Goal: Information Seeking & Learning: Learn about a topic

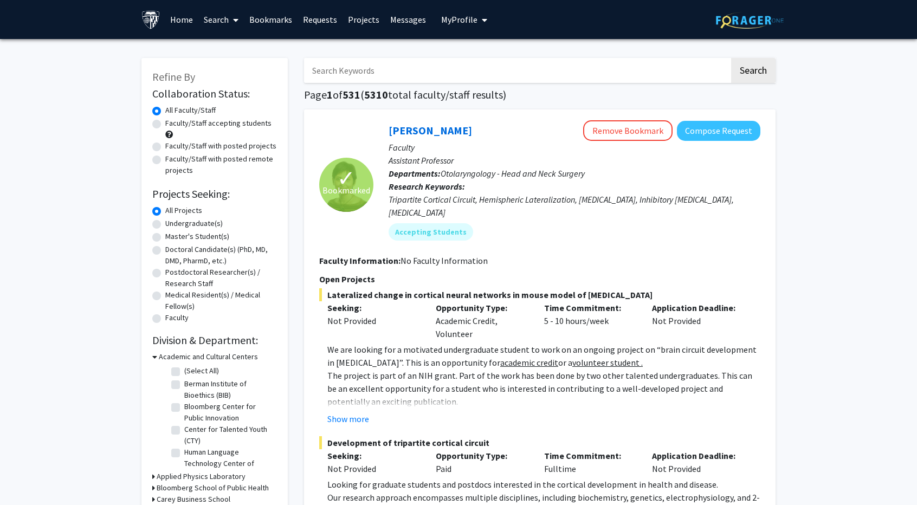
click at [215, 18] on link "Search" at bounding box center [221, 20] width 46 height 38
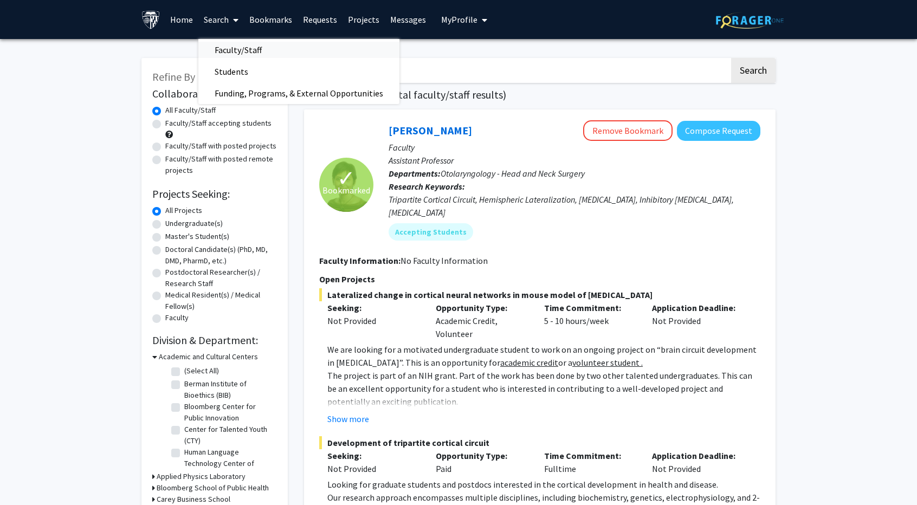
click at [226, 51] on span "Faculty/Staff" at bounding box center [238, 50] width 80 height 22
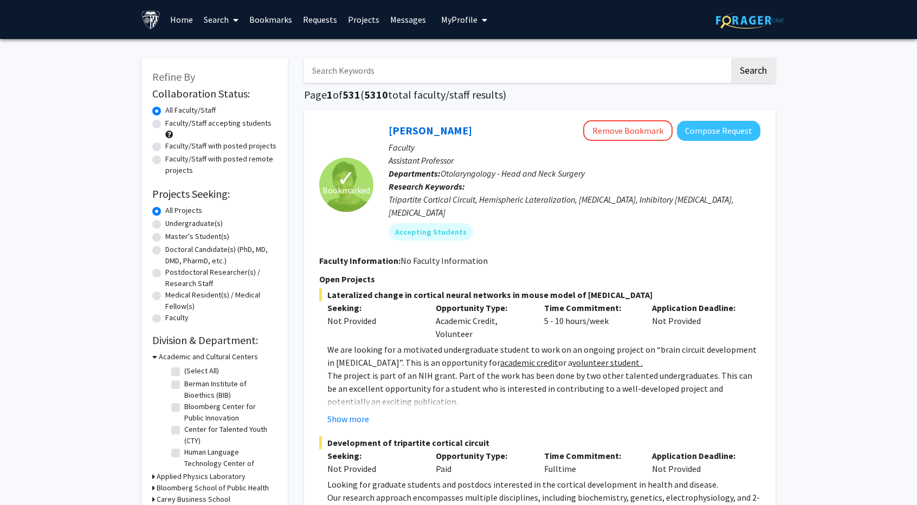
click at [215, 146] on label "Faculty/Staff with posted projects" at bounding box center [220, 145] width 111 height 11
click at [172, 146] on input "Faculty/Staff with posted projects" at bounding box center [168, 143] width 7 height 7
radio input "true"
click at [186, 222] on label "Undergraduate(s)" at bounding box center [193, 223] width 57 height 11
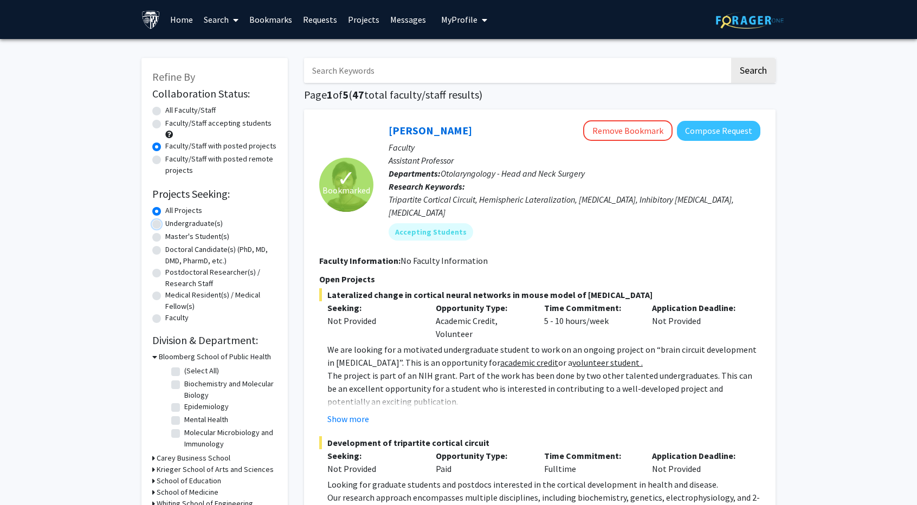
click at [172, 222] on input "Undergraduate(s)" at bounding box center [168, 221] width 7 height 7
radio input "true"
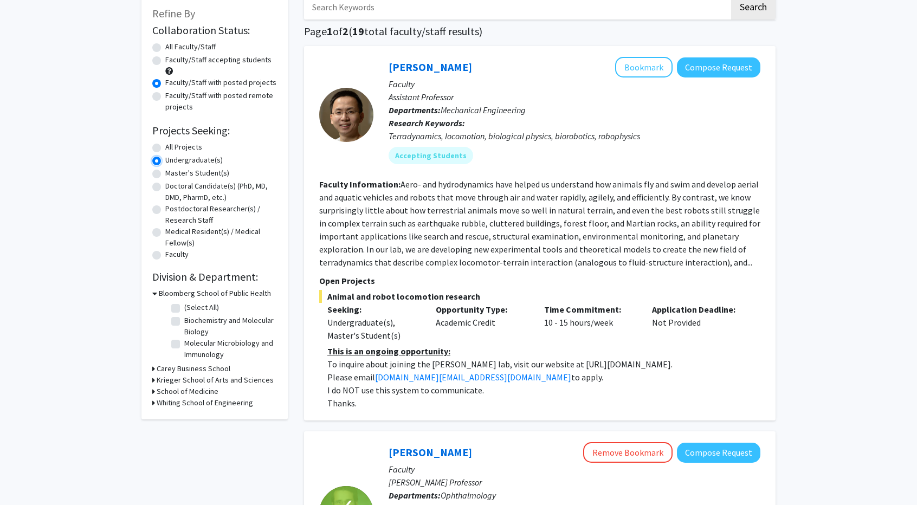
scroll to position [62, 0]
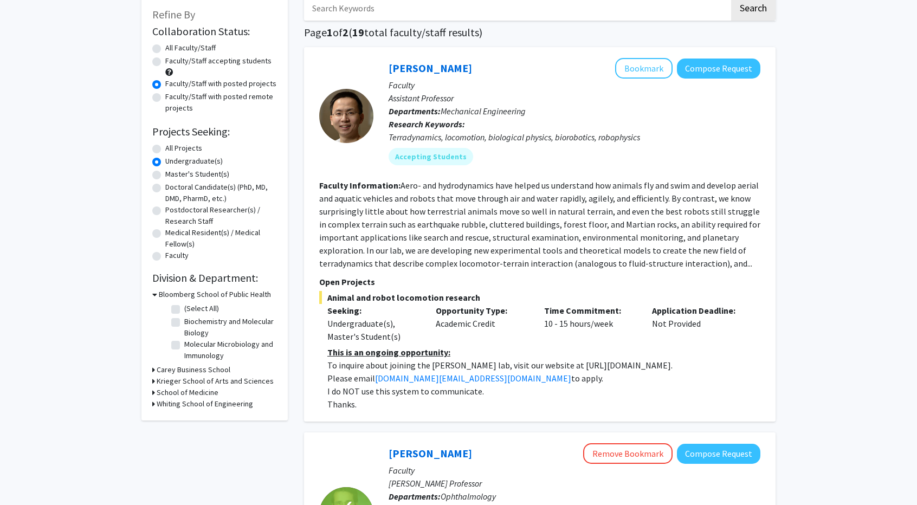
click at [191, 147] on label "All Projects" at bounding box center [183, 148] width 37 height 11
click at [172, 147] on input "All Projects" at bounding box center [168, 146] width 7 height 7
radio input "true"
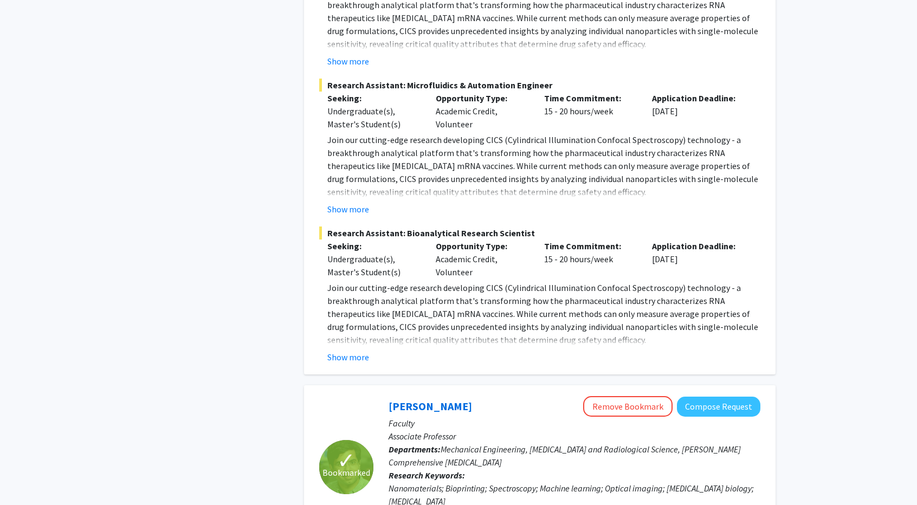
scroll to position [1288, 0]
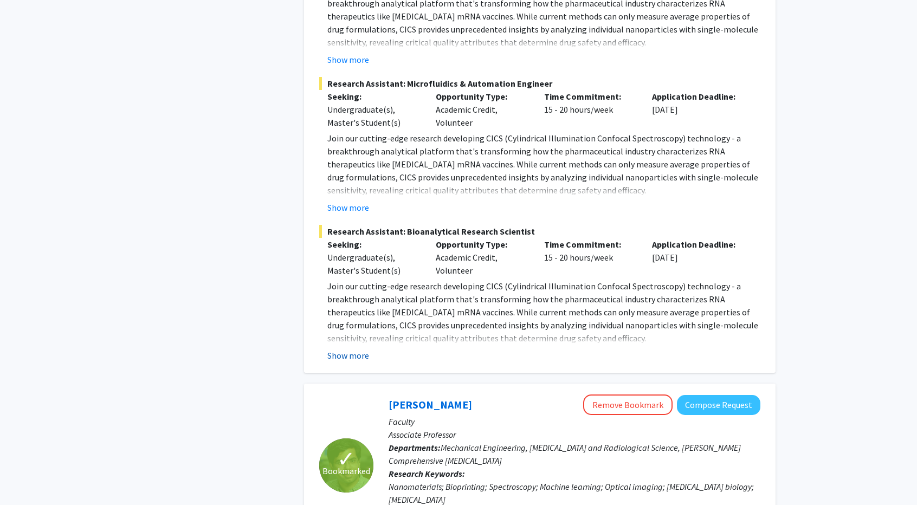
click at [346, 349] on button "Show more" at bounding box center [348, 355] width 42 height 13
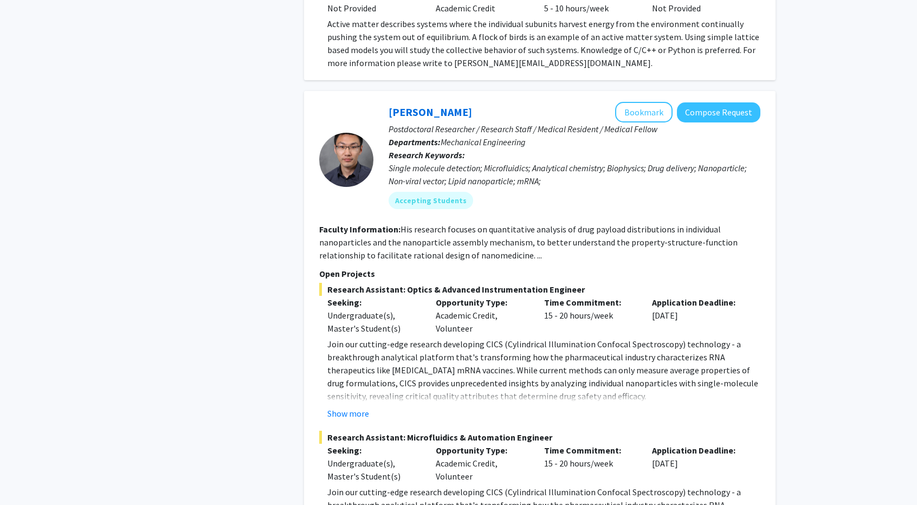
scroll to position [937, 0]
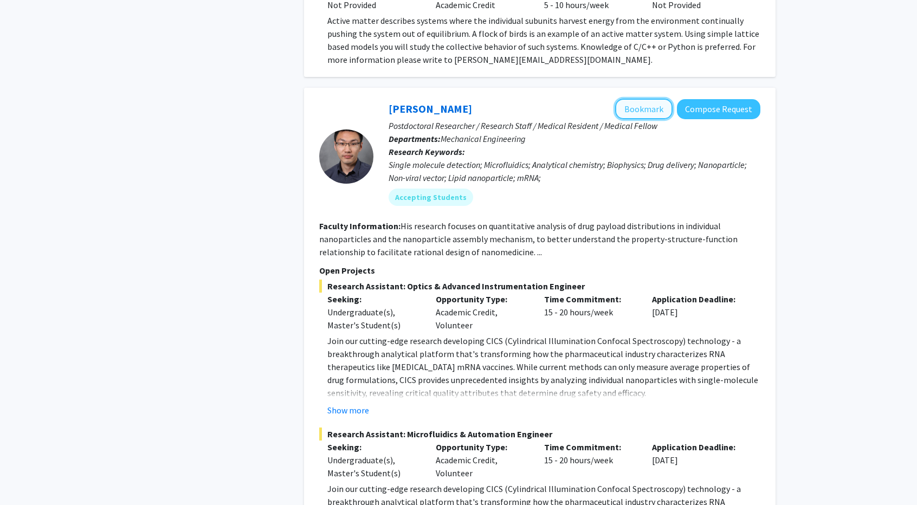
click at [657, 99] on button "Bookmark" at bounding box center [643, 109] width 57 height 21
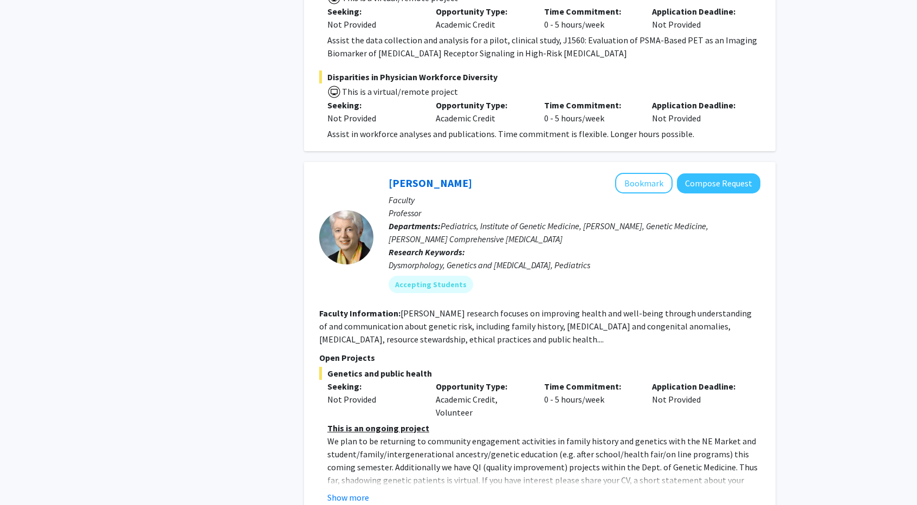
scroll to position [3204, 0]
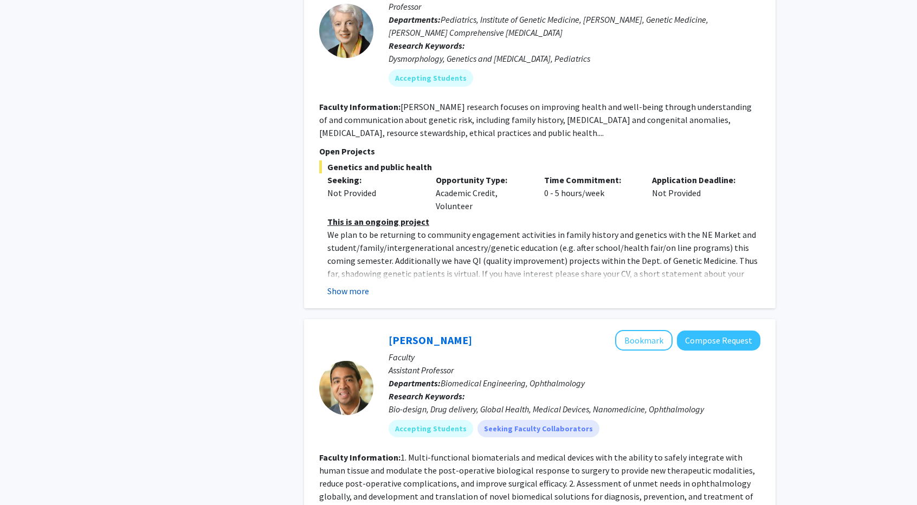
click at [346, 285] on button "Show more" at bounding box center [348, 291] width 42 height 13
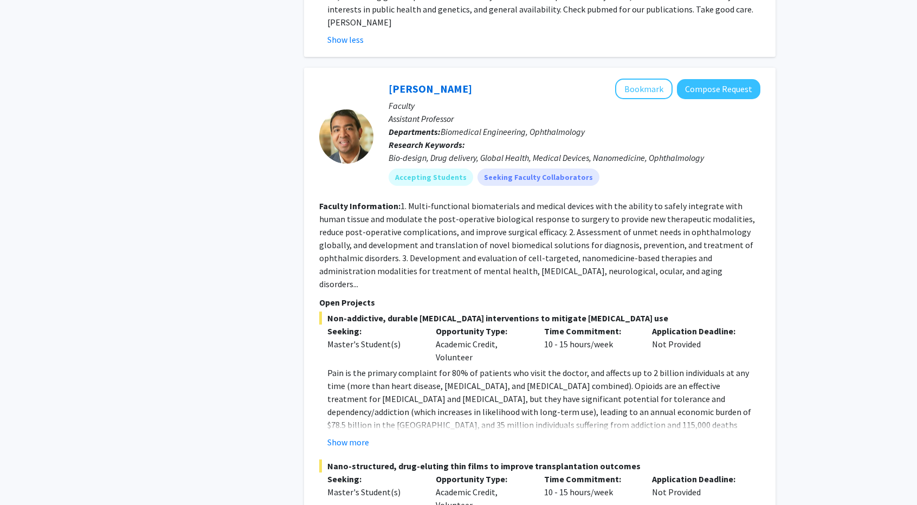
scroll to position [3481, 0]
